Goal: Information Seeking & Learning: Check status

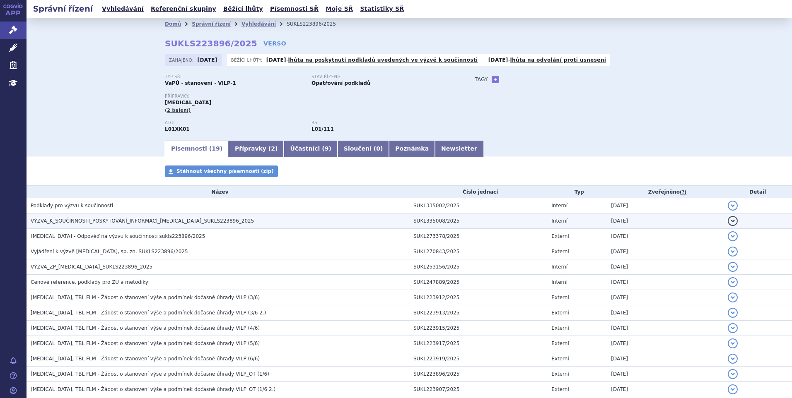
click at [171, 222] on span "VÝZVA_K_SOUČINNOSTI_POSKYTOVÁNÍ_INFORMACÍ_LYNPARZA_SUKLS223896_2025" at bounding box center [142, 221] width 223 height 6
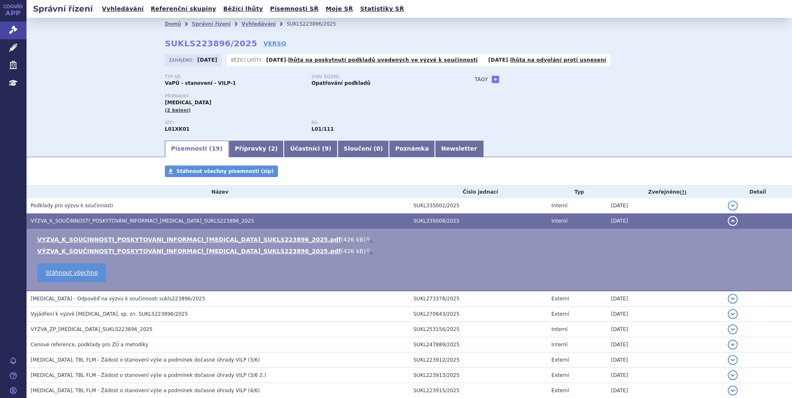
click at [366, 239] on link "🔍" at bounding box center [369, 239] width 7 height 7
click at [727, 221] on button "detail" at bounding box center [732, 221] width 10 height 10
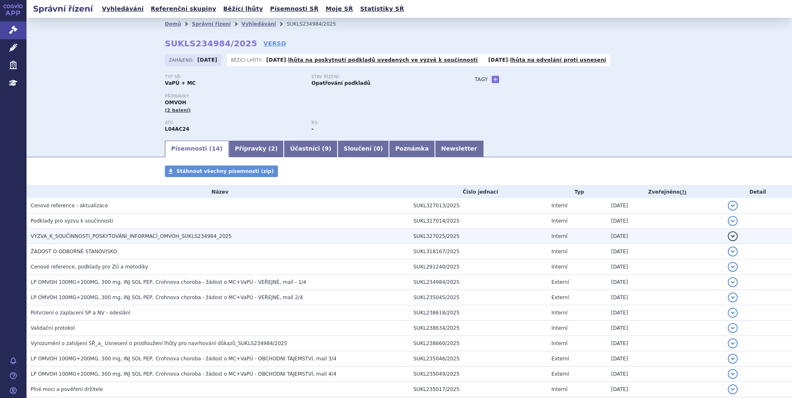
click at [66, 236] on span "VÝZVA_K_SOUČINNOSTI_POSKYTOVÁNÍ_INFORMACÍ_OMVOH_SUKLS234984_2025" at bounding box center [131, 237] width 201 height 6
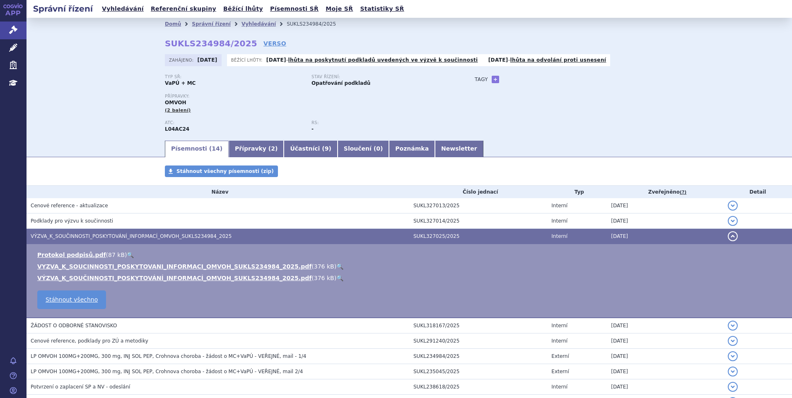
click at [336, 267] on link "🔍" at bounding box center [339, 266] width 7 height 7
click at [727, 235] on button "detail" at bounding box center [732, 236] width 10 height 10
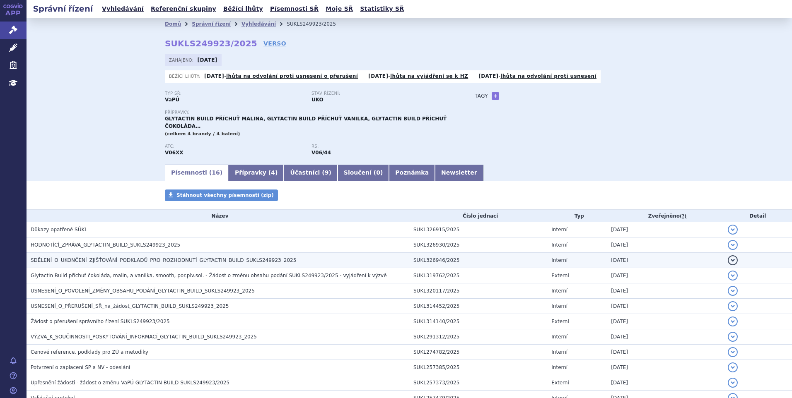
click at [161, 258] on span "SDĚLENÍ_O_UKONČENÍ_ZJIŠŤOVÁNÍ_PODKLADŮ_PRO_ROZHODNUTÍ_GLYTACTIN_BUILD_SUKLS2499…" at bounding box center [163, 261] width 265 height 6
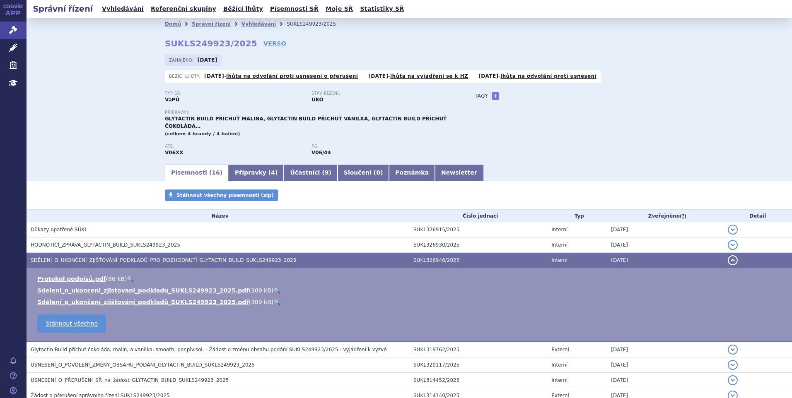
click at [273, 287] on link "🔍" at bounding box center [276, 290] width 7 height 7
click at [727, 255] on button "detail" at bounding box center [732, 260] width 10 height 10
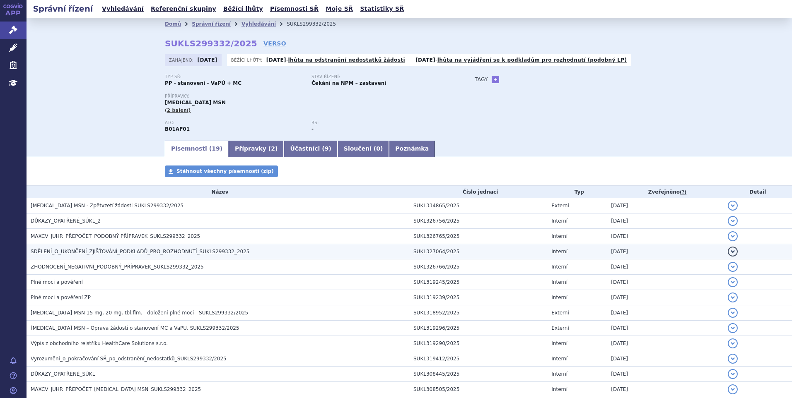
click at [131, 251] on span "SDĚLENÍ_O_UKONČENÍ_ZJIŠŤOVÁNÍ_PODKLADŮ_PRO_ROZHODNUTÍ_SUKLS299332_2025" at bounding box center [140, 252] width 219 height 6
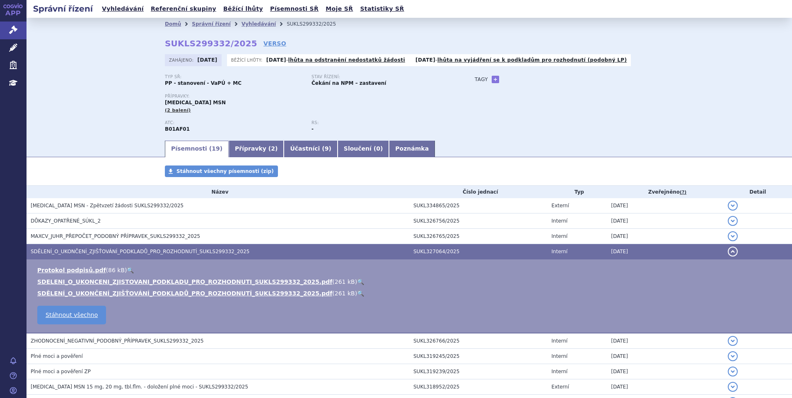
click at [727, 251] on button "detail" at bounding box center [732, 252] width 10 height 10
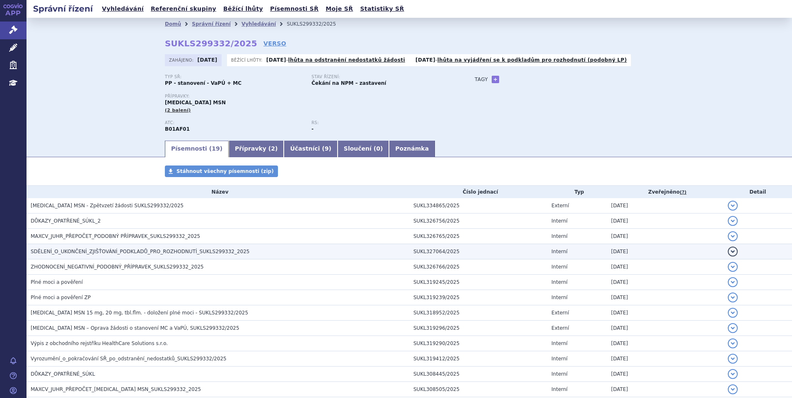
click at [143, 250] on span "SDĚLENÍ_O_UKONČENÍ_ZJIŠŤOVÁNÍ_PODKLADŮ_PRO_ROZHODNUTÍ_SUKLS299332_2025" at bounding box center [140, 252] width 219 height 6
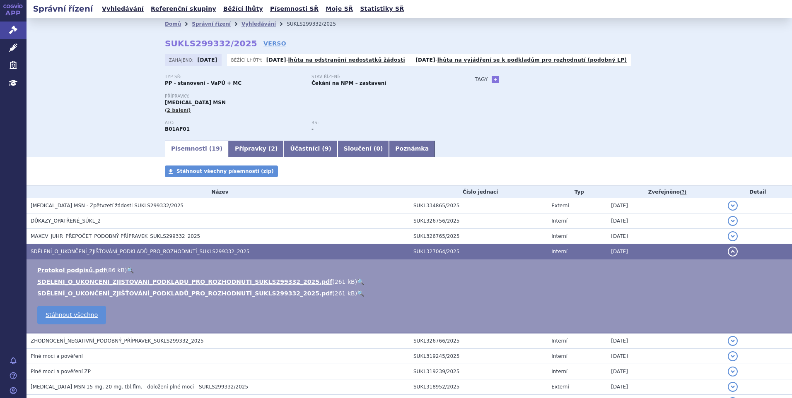
click at [357, 281] on link "🔍" at bounding box center [360, 282] width 7 height 7
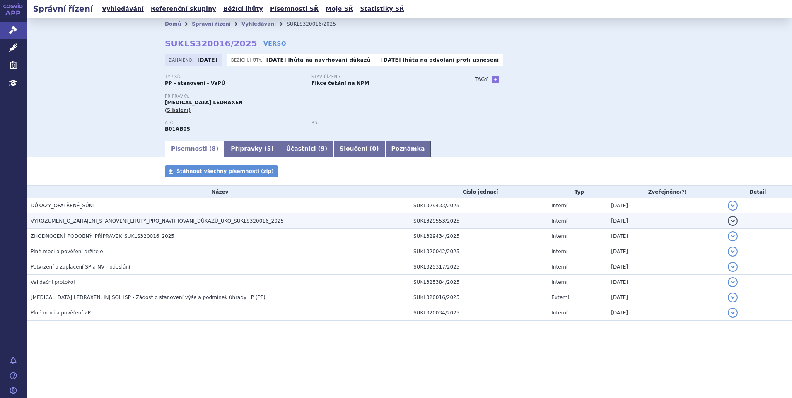
click at [192, 222] on span "VYROZUMĚNÍ_O_ZAHÁJENÍ_STANOVENÍ_LHŮTY_PRO_NAVRHOVÁNÍ_DŮKAZŮ_UKO_SUKLS320016_2025" at bounding box center [157, 221] width 253 height 6
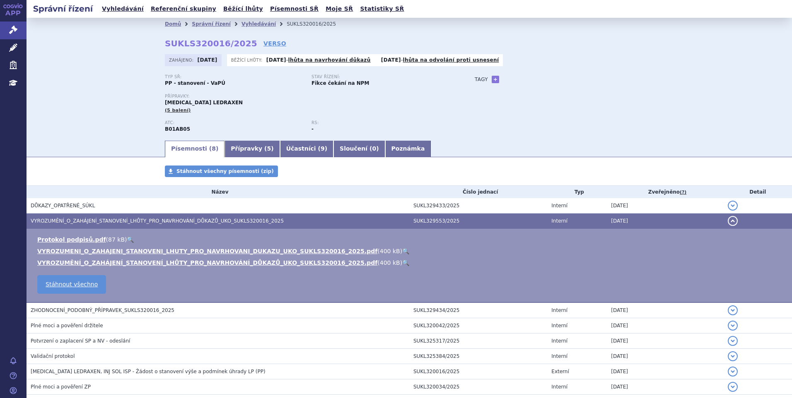
click at [402, 250] on link "🔍" at bounding box center [405, 251] width 7 height 7
click at [727, 221] on button "detail" at bounding box center [732, 221] width 10 height 10
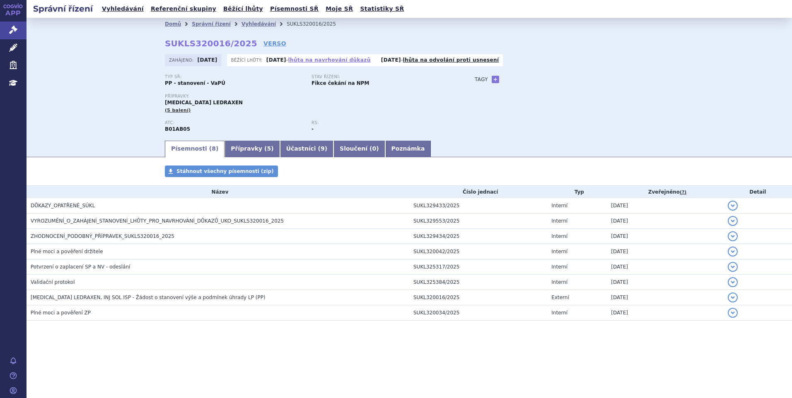
click at [354, 62] on link "lhůta na navrhování důkazů" at bounding box center [329, 60] width 82 height 6
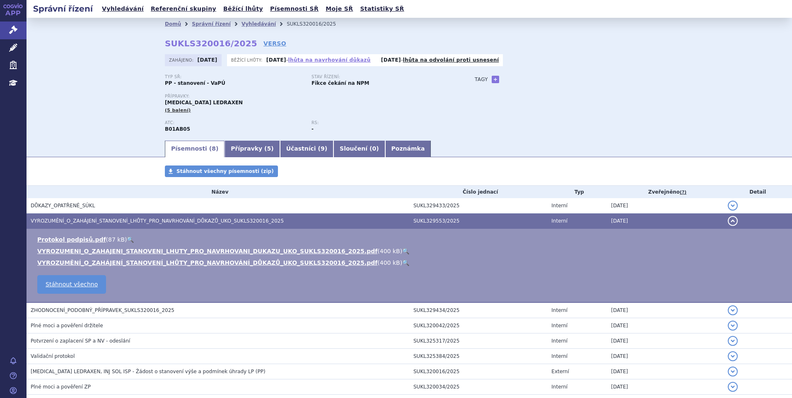
scroll to position [46, 0]
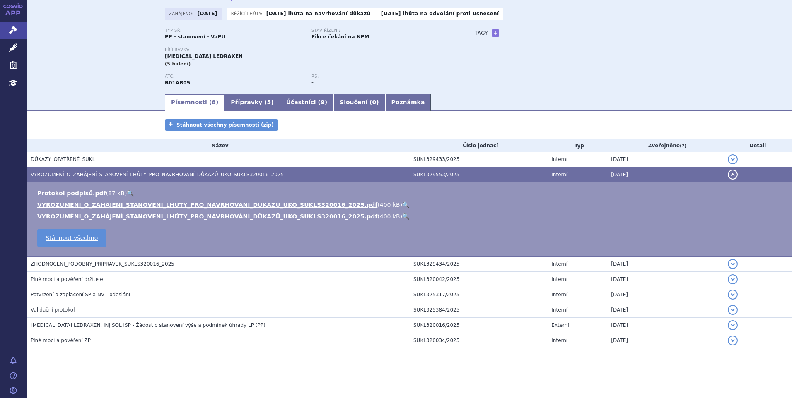
click at [727, 173] on button "detail" at bounding box center [732, 175] width 10 height 10
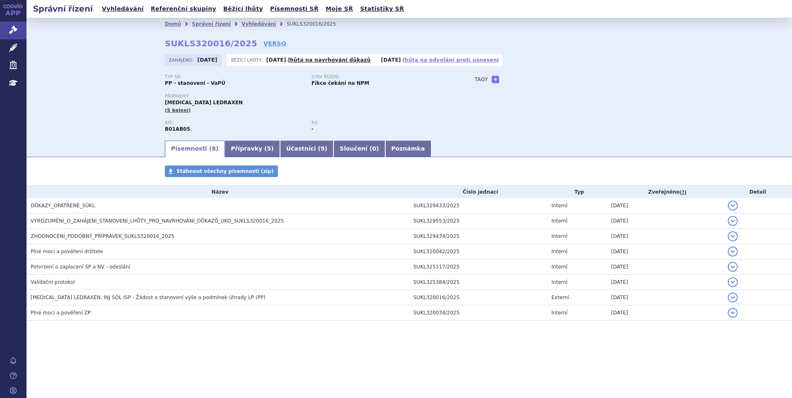
click at [441, 58] on link "lhůta na odvolání proti usnesení" at bounding box center [451, 60] width 96 height 6
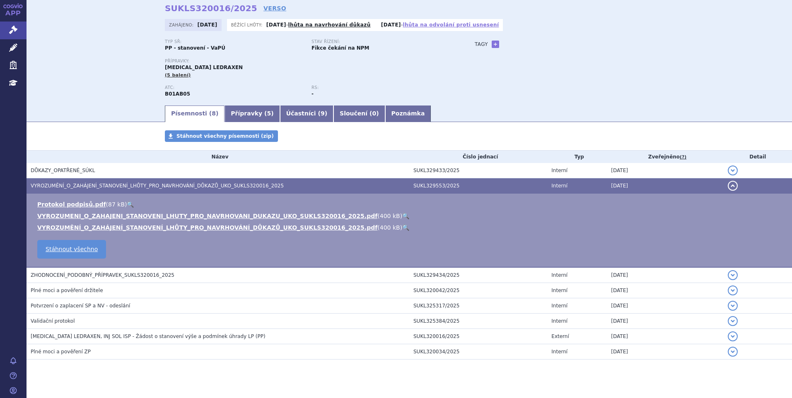
scroll to position [46, 0]
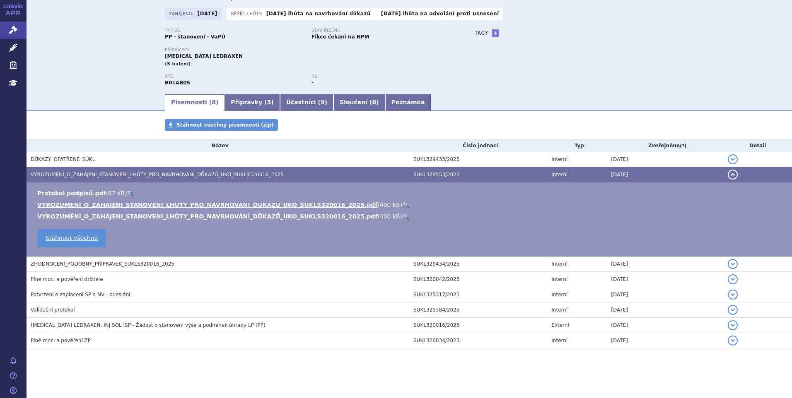
click at [727, 172] on button "detail" at bounding box center [732, 175] width 10 height 10
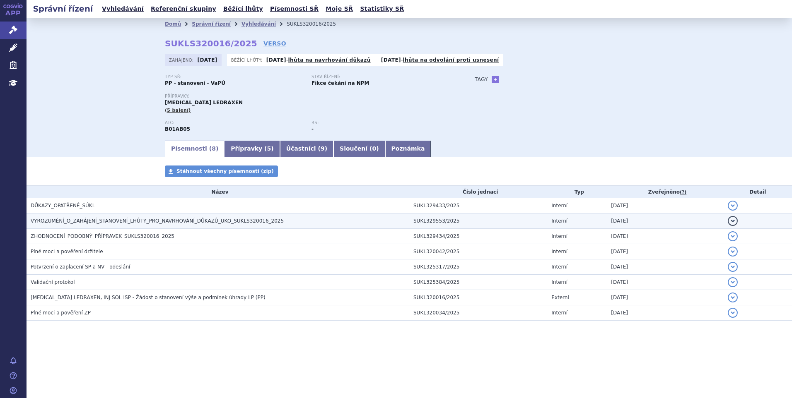
click at [236, 220] on span "VYROZUMĚNÍ_O_ZAHÁJENÍ_STANOVENÍ_LHŮTY_PRO_NAVRHOVÁNÍ_DŮKAZŮ_UKO_SUKLS320016_2025" at bounding box center [157, 221] width 253 height 6
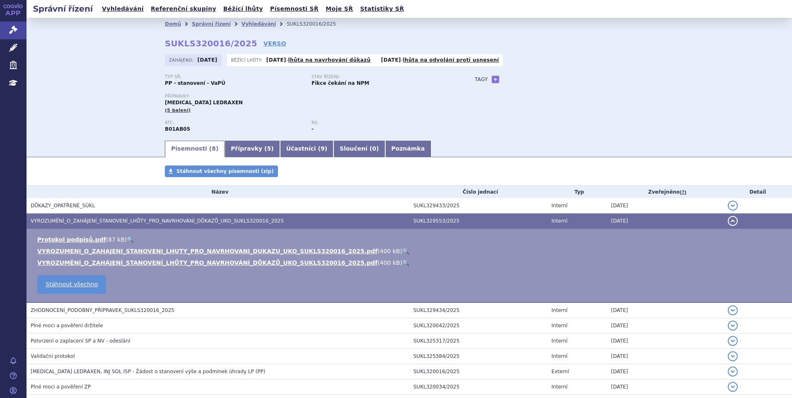
click at [727, 219] on button "detail" at bounding box center [732, 221] width 10 height 10
